Goal: Obtain resource: Obtain resource

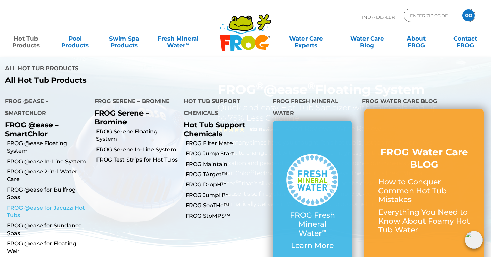
click at [37, 204] on link "FROG @ease for Jacuzzi Hot Tubs" at bounding box center [48, 211] width 82 height 15
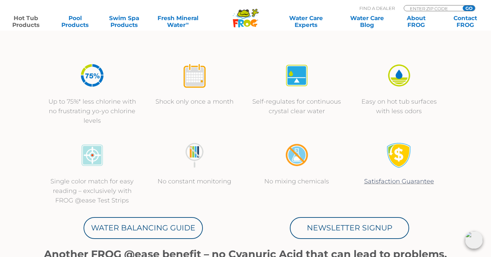
scroll to position [242, 0]
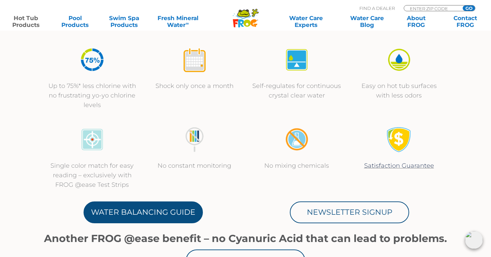
click at [181, 207] on link "Water Balancing Guide" at bounding box center [142, 212] width 119 height 22
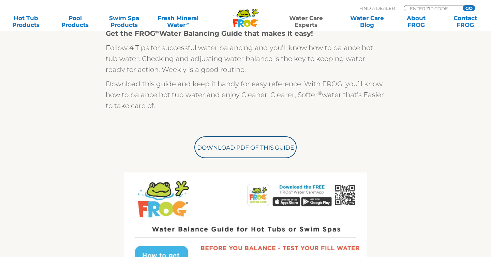
scroll to position [194, 0]
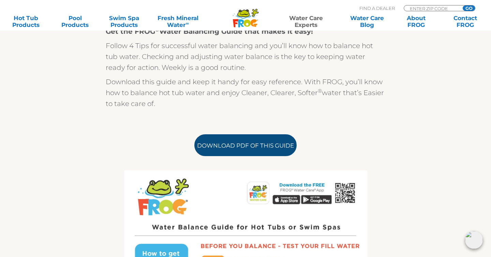
click at [211, 151] on link "Download PDF of this Guide" at bounding box center [245, 145] width 102 height 22
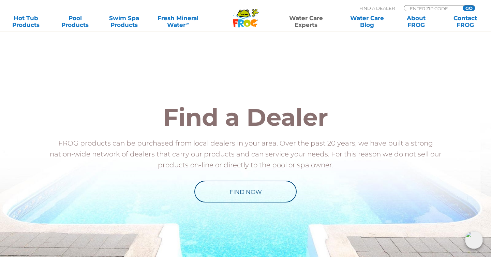
scroll to position [706, 0]
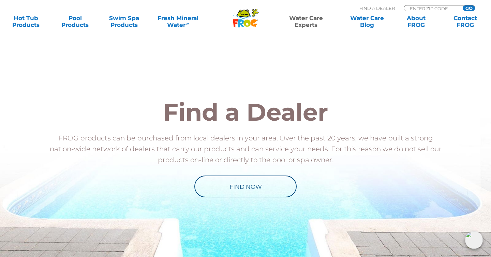
click at [342, 105] on h2 "Find a Dealer" at bounding box center [245, 112] width 399 height 24
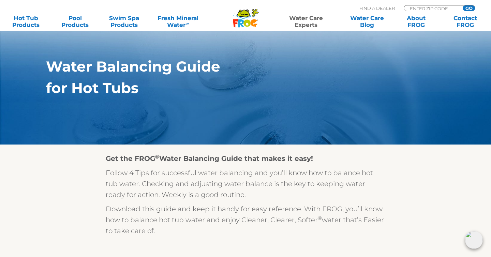
scroll to position [0, 0]
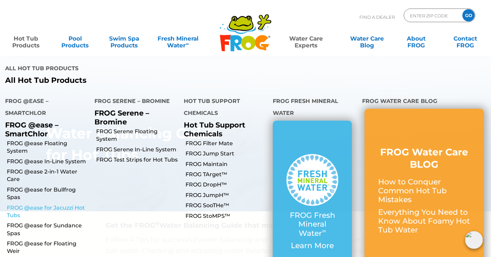
click at [27, 204] on link "FROG @ease for Jacuzzi Hot Tubs" at bounding box center [48, 211] width 82 height 15
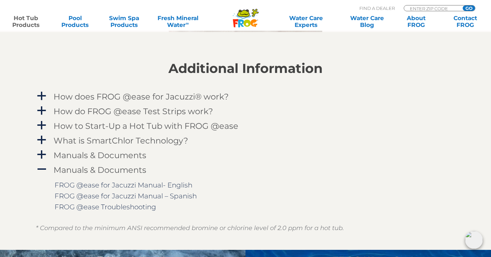
scroll to position [662, 0]
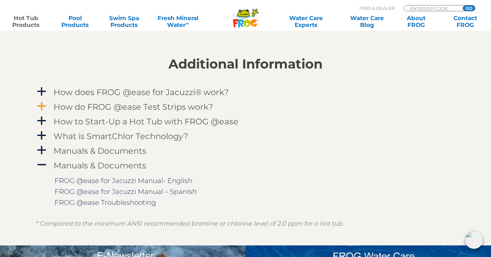
click at [149, 108] on h4 "How do FROG @ease Test Strips work?" at bounding box center [133, 106] width 159 height 9
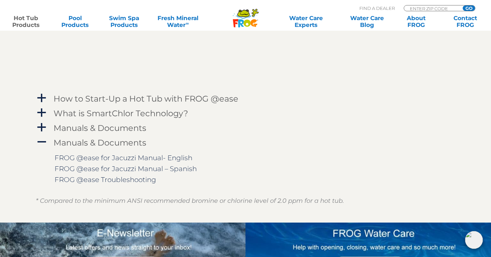
scroll to position [878, 0]
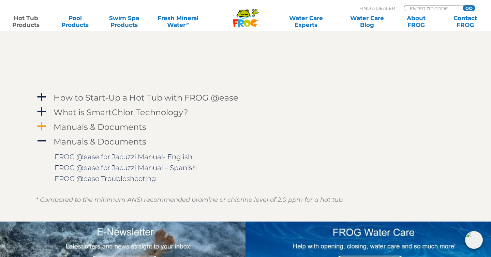
click at [101, 125] on h4 "Manuals & Documents" at bounding box center [100, 126] width 93 height 9
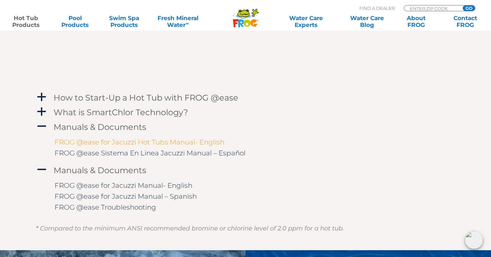
click at [107, 144] on link "FROG @ease for Jacuzzi Hot Tubs Manual- English" at bounding box center [140, 142] width 170 height 8
